Goal: Book appointment/travel/reservation

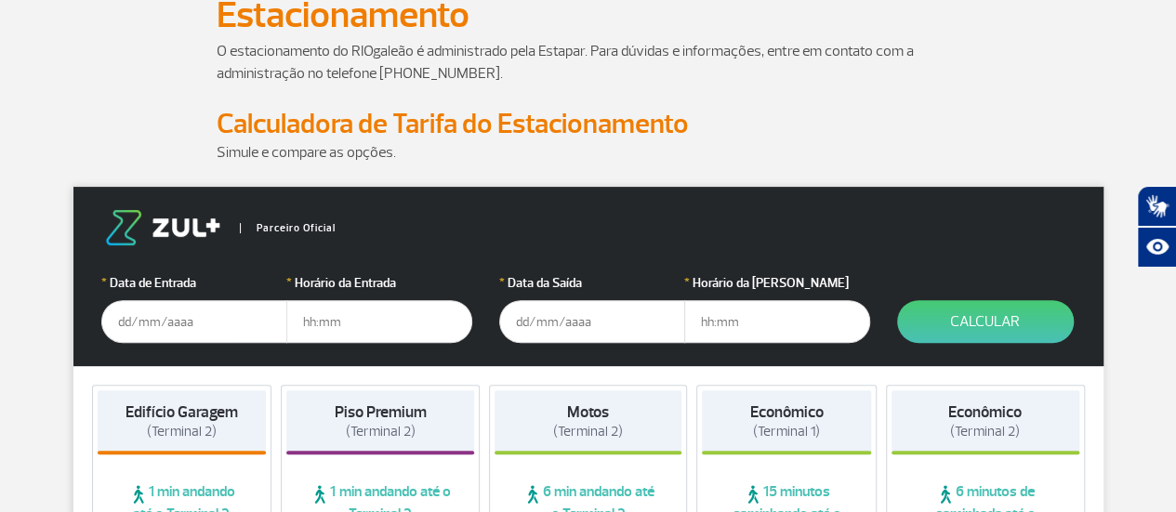
scroll to position [169, 0]
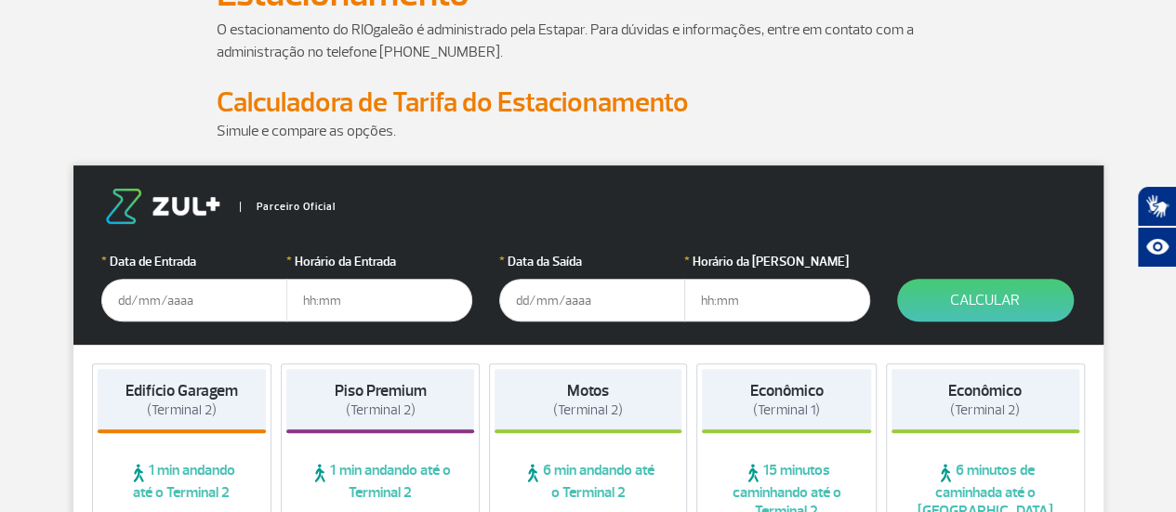
click at [257, 304] on input "text" at bounding box center [194, 300] width 186 height 43
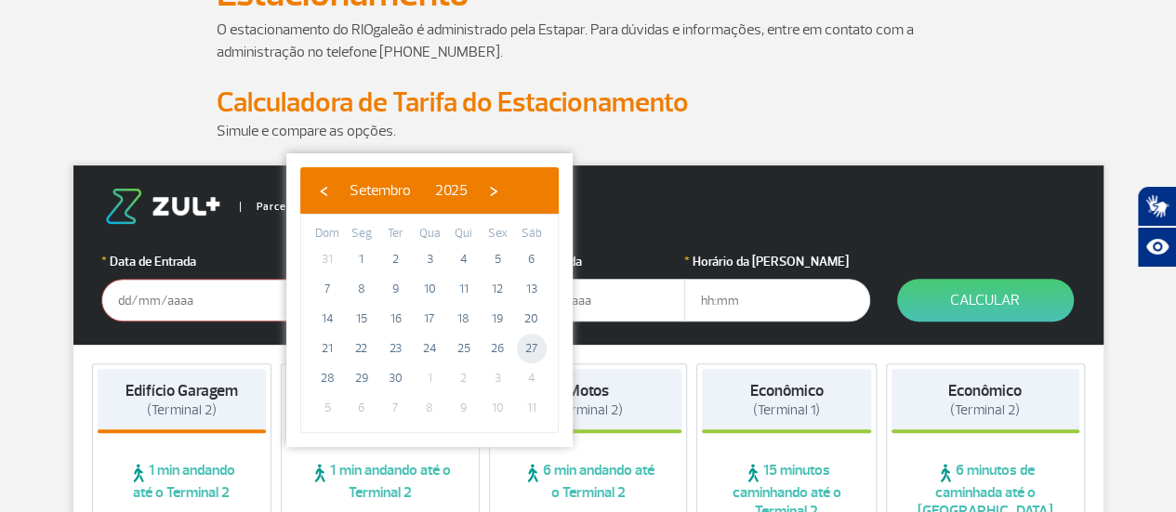
click at [524, 349] on span "27" at bounding box center [532, 349] width 30 height 30
type input "[DATE]"
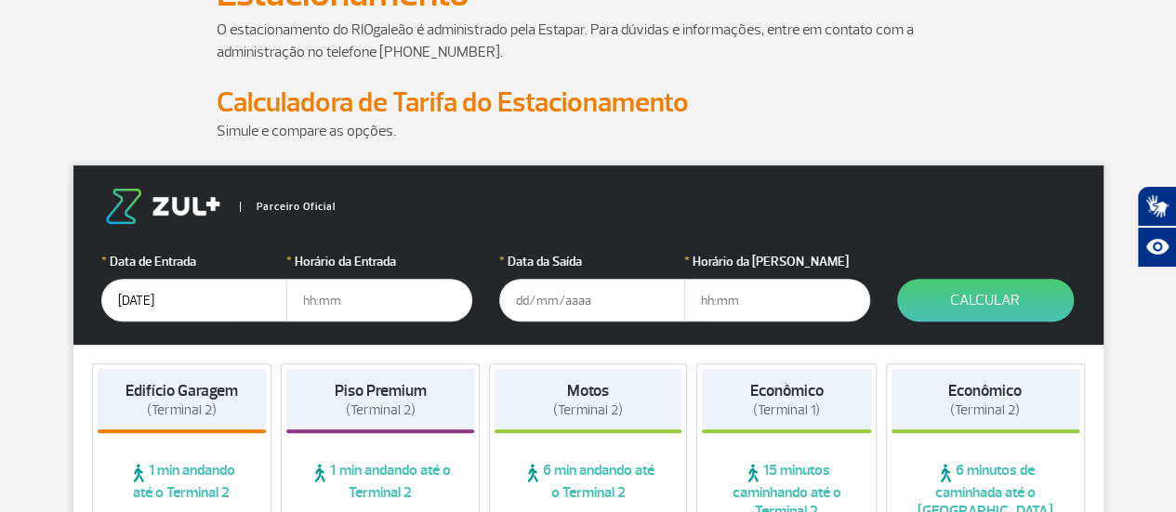
click at [353, 293] on input "text" at bounding box center [379, 300] width 186 height 43
type input "04:00"
click at [624, 310] on input "text" at bounding box center [592, 300] width 186 height 43
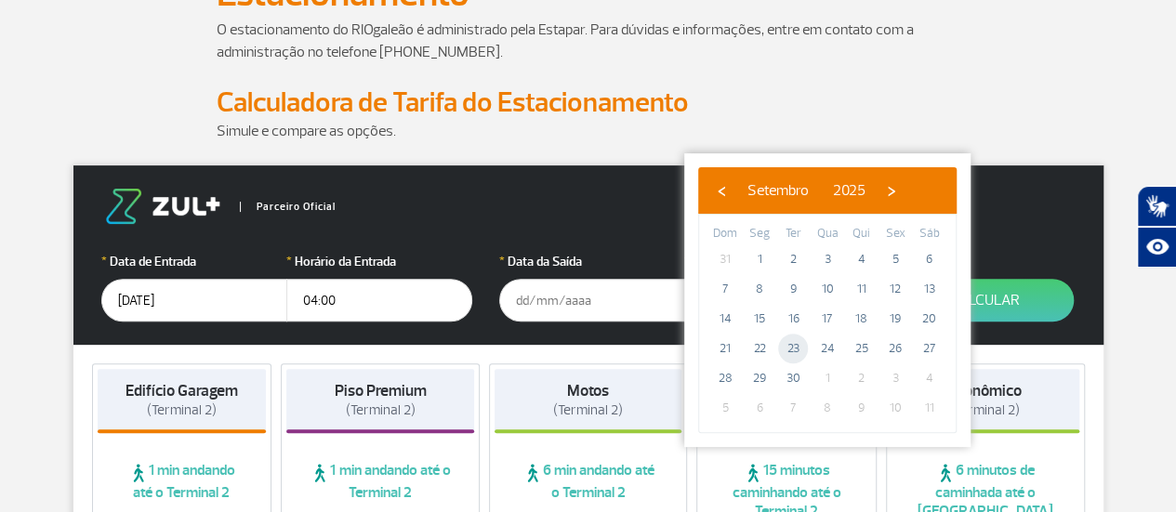
click at [801, 345] on span "23" at bounding box center [793, 349] width 30 height 30
type input "[DATE]"
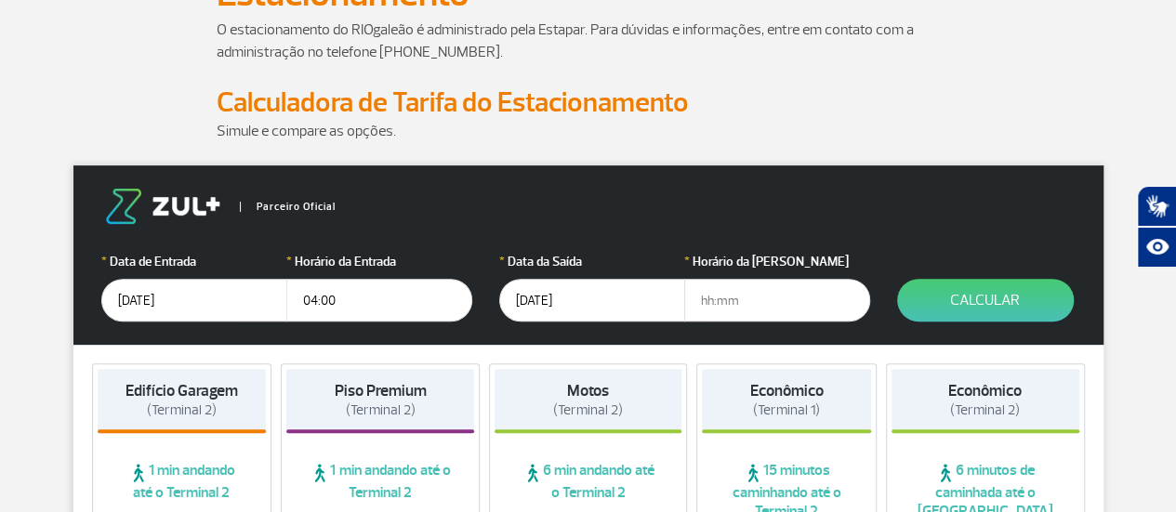
click at [784, 304] on input "text" at bounding box center [777, 300] width 186 height 43
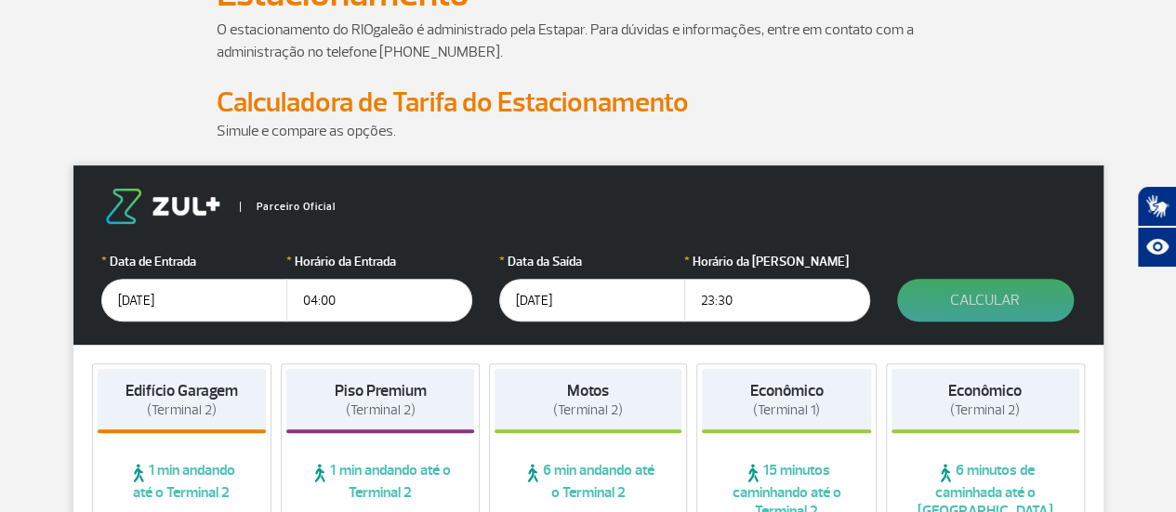
type input "23:30"
click at [1006, 304] on button "Calcular" at bounding box center [985, 300] width 177 height 43
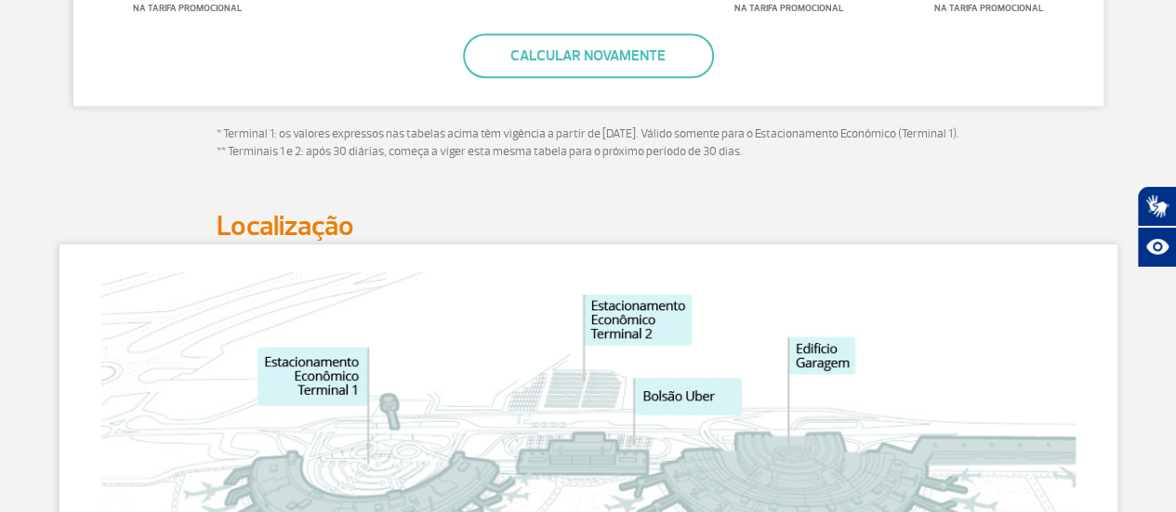
scroll to position [699, 0]
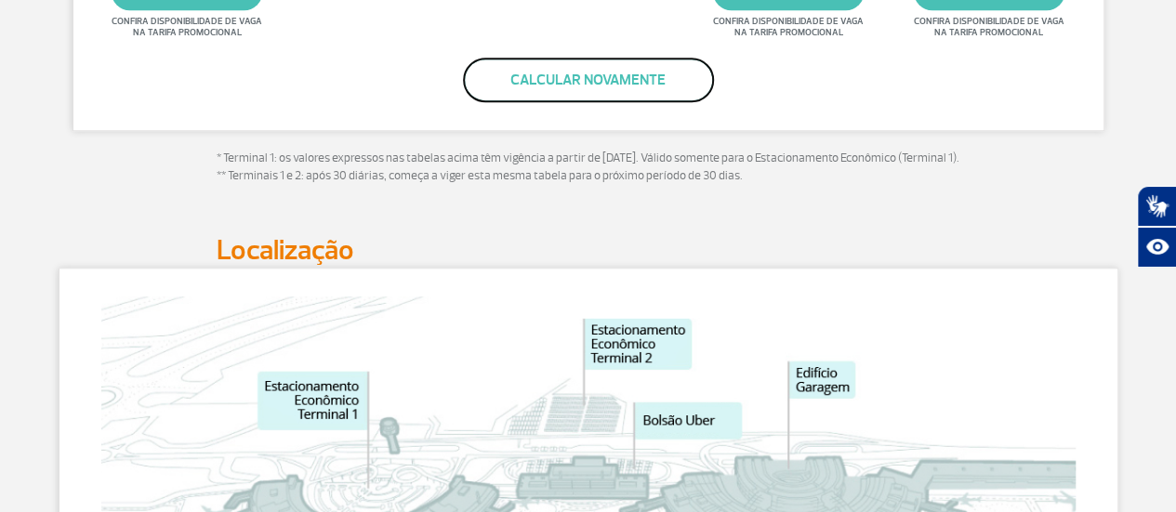
click at [672, 97] on button "Calcular novamente" at bounding box center [588, 80] width 251 height 45
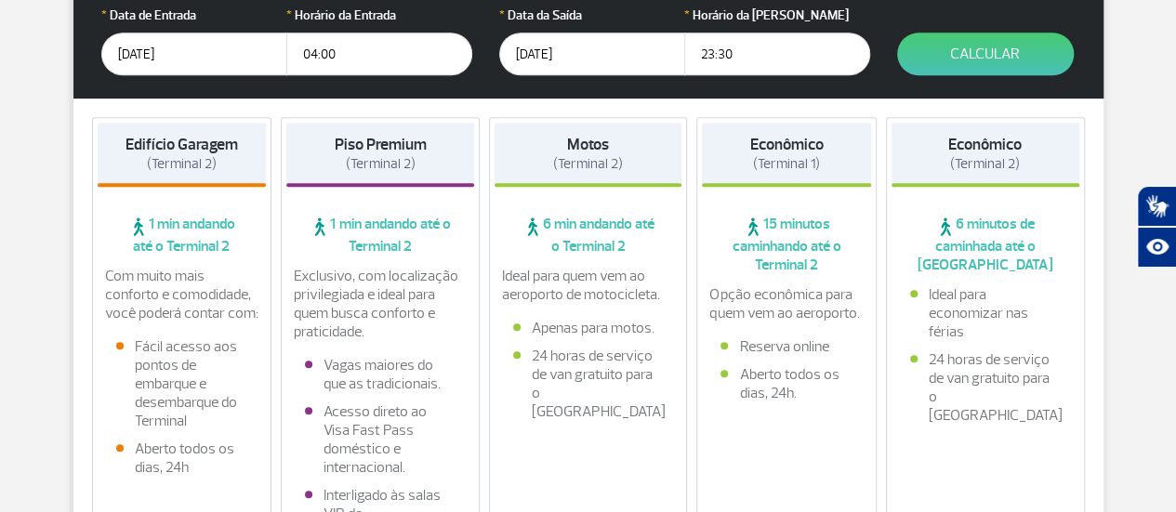
scroll to position [407, 0]
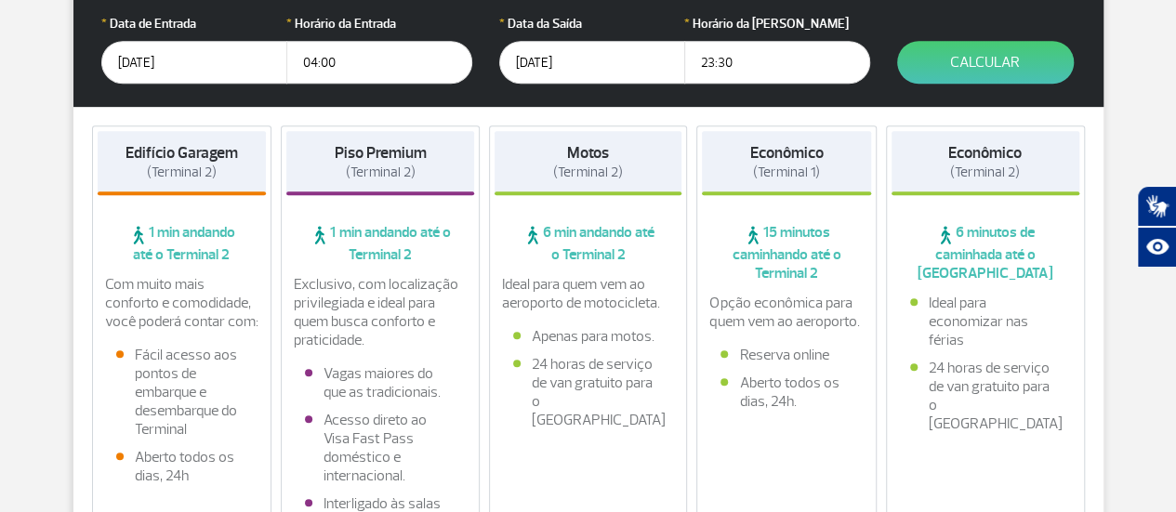
click at [616, 60] on input "[DATE]" at bounding box center [592, 62] width 186 height 43
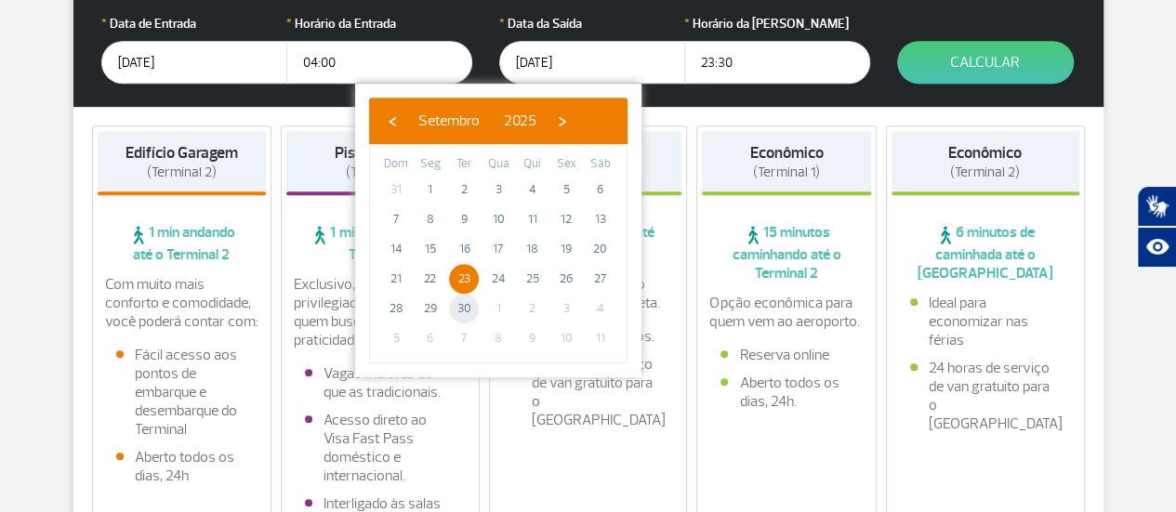
click at [465, 304] on span "30" at bounding box center [464, 309] width 30 height 30
type input "[DATE]"
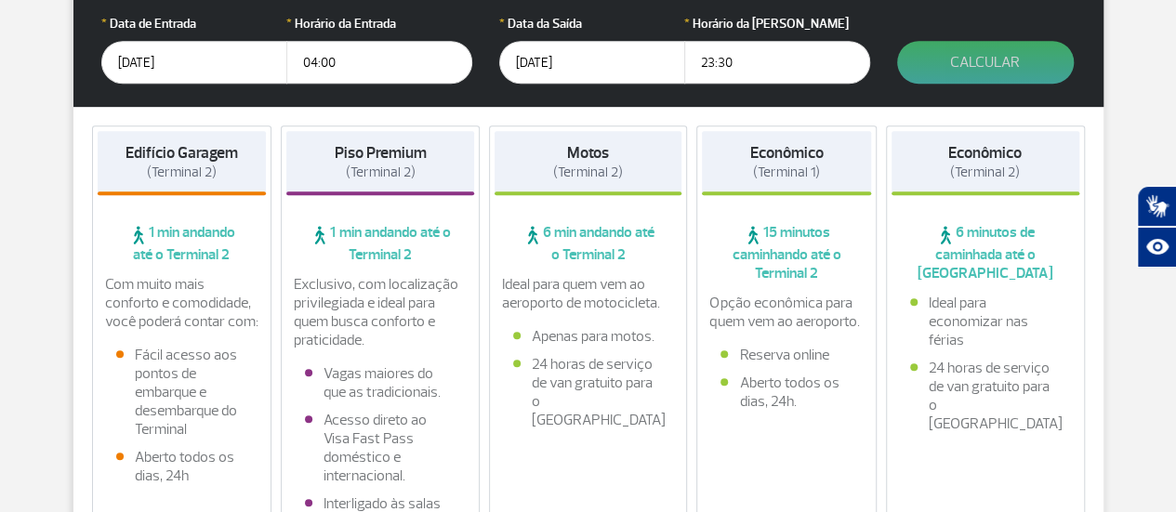
click at [980, 51] on button "Calcular" at bounding box center [985, 62] width 177 height 43
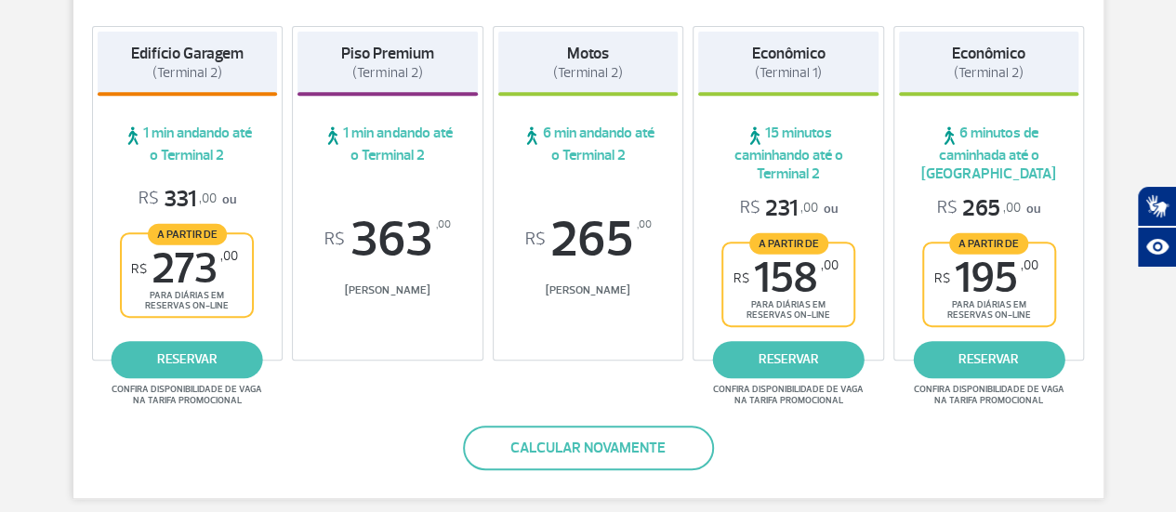
scroll to position [385, 0]
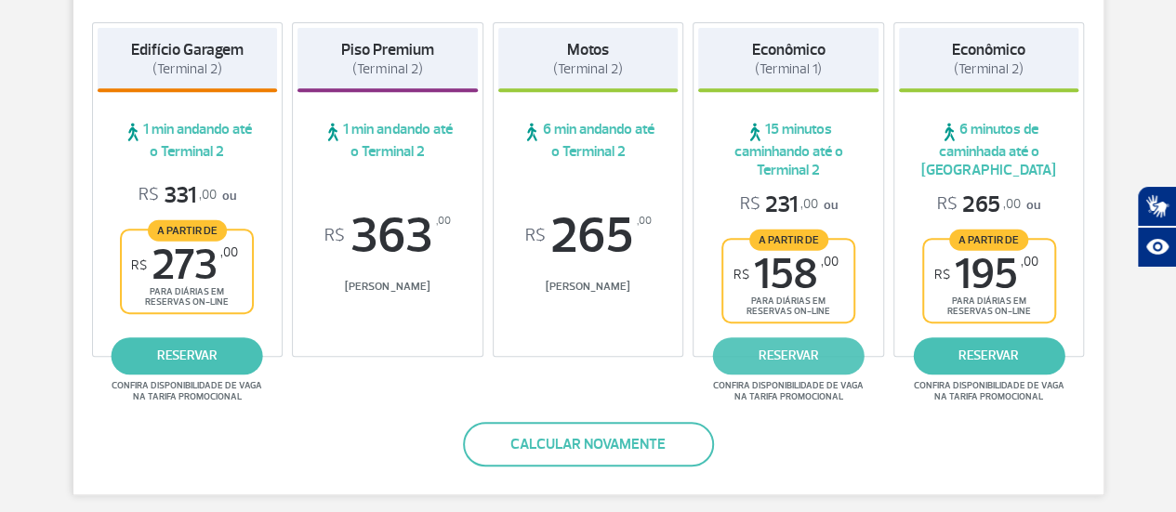
click at [820, 369] on link "reservar" at bounding box center [789, 355] width 152 height 37
click at [767, 349] on link "reservar" at bounding box center [789, 355] width 152 height 37
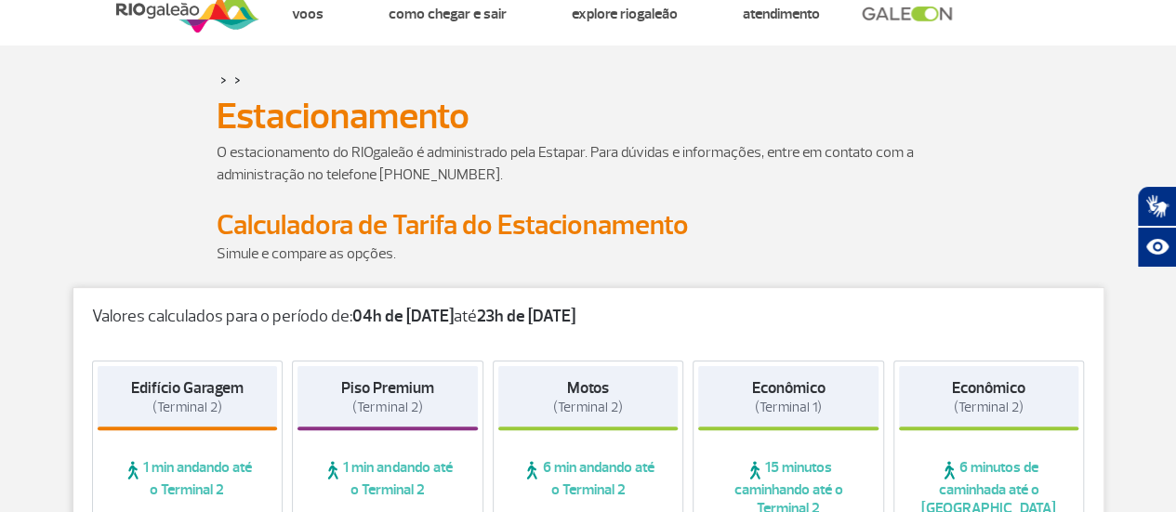
scroll to position [0, 0]
